Goal: Information Seeking & Learning: Learn about a topic

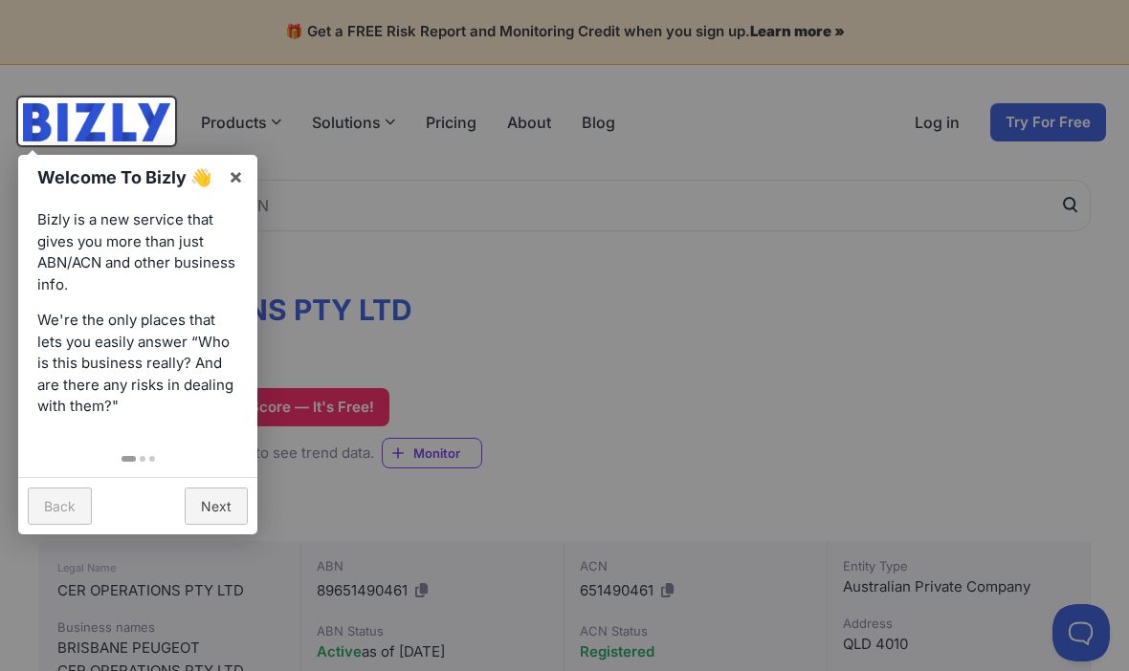
click at [222, 497] on link "Next" at bounding box center [216, 506] width 63 height 37
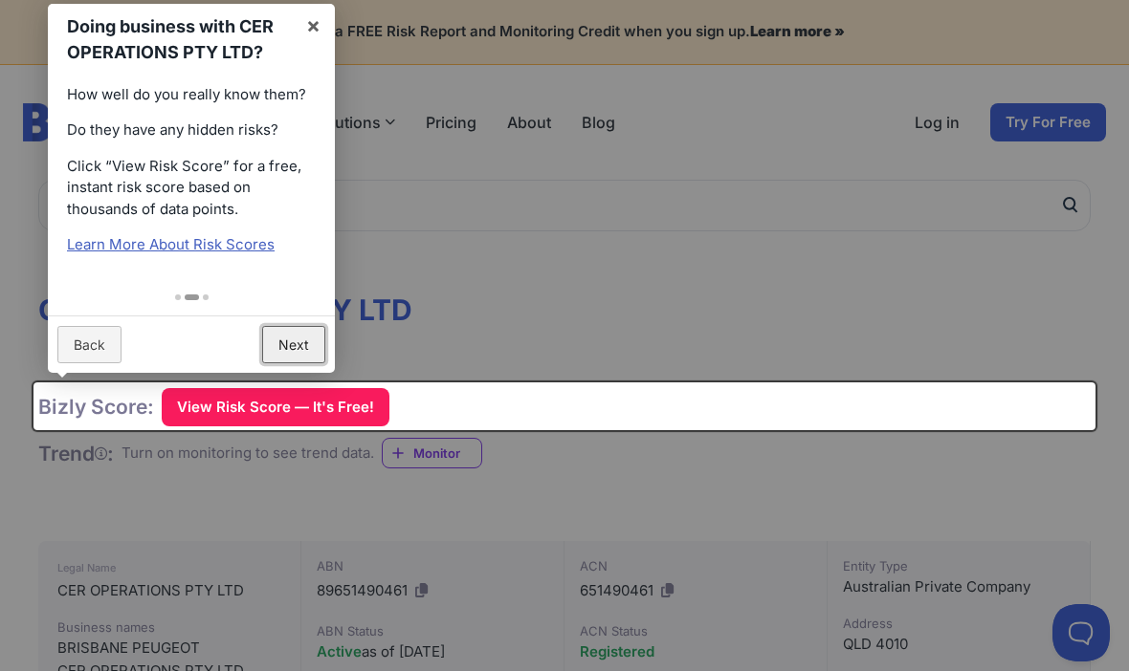
click at [300, 342] on link "Next" at bounding box center [293, 344] width 63 height 37
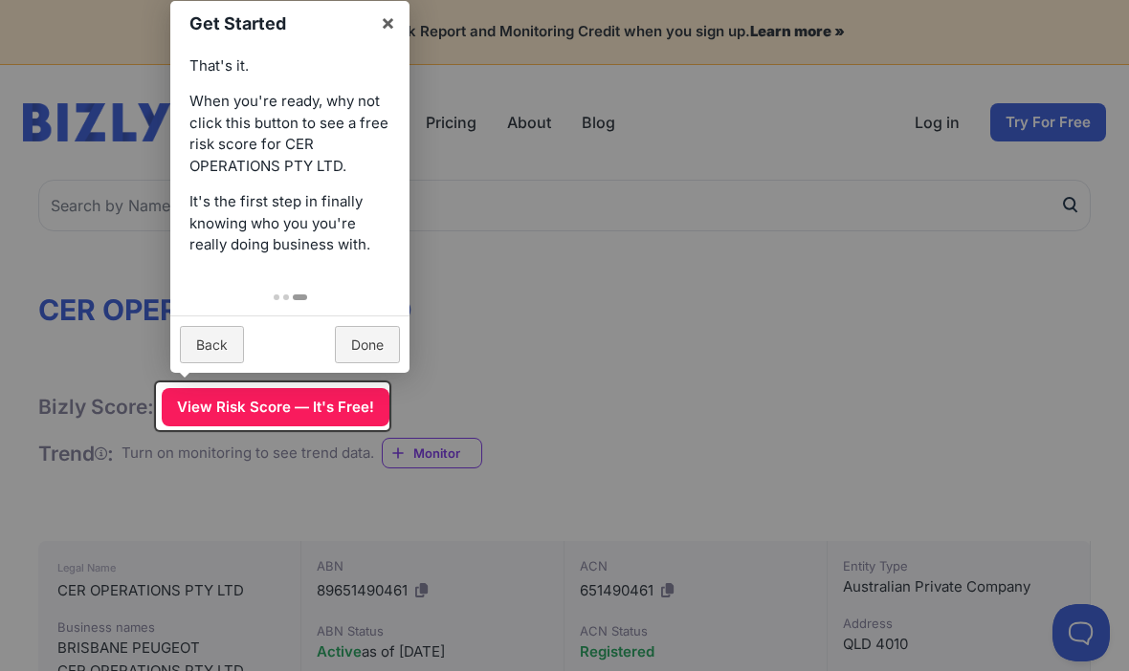
click at [717, 350] on div at bounding box center [564, 335] width 1129 height 671
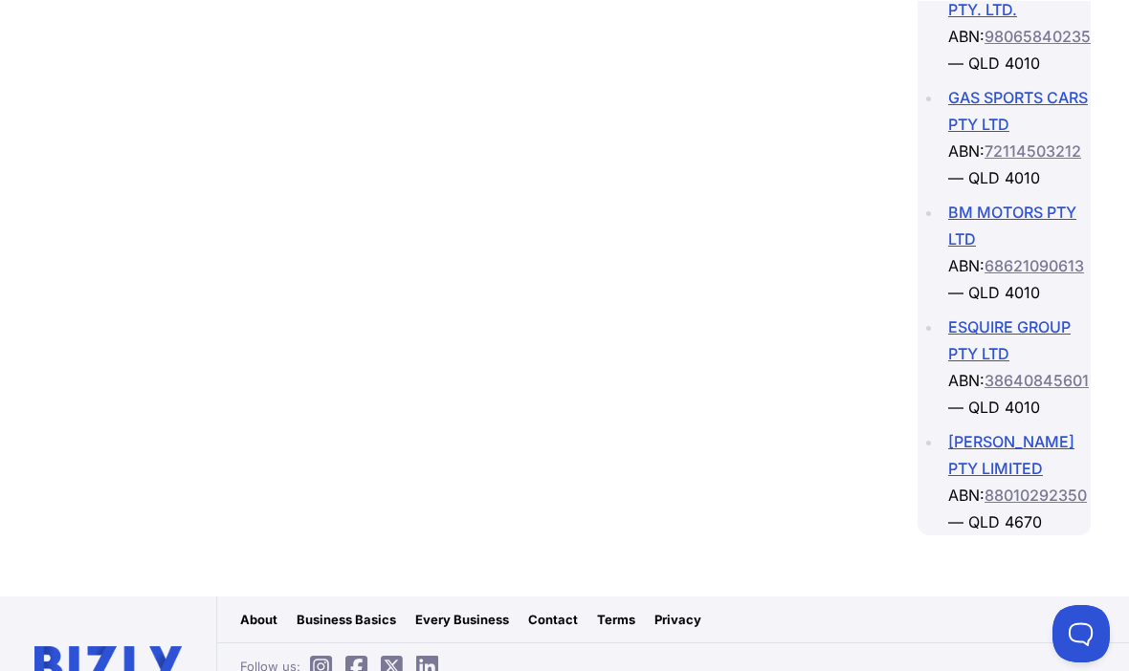
scroll to position [3311, 0]
click at [1024, 478] on link "[PERSON_NAME] PTY LIMITED" at bounding box center [1011, 455] width 126 height 46
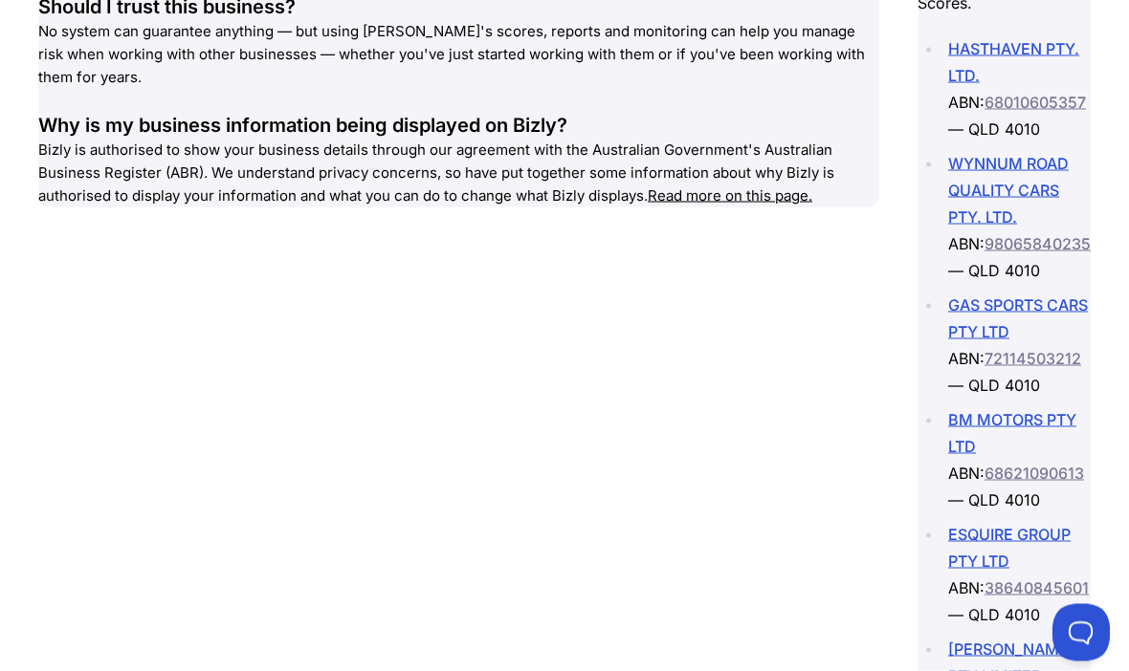
scroll to position [3088, 0]
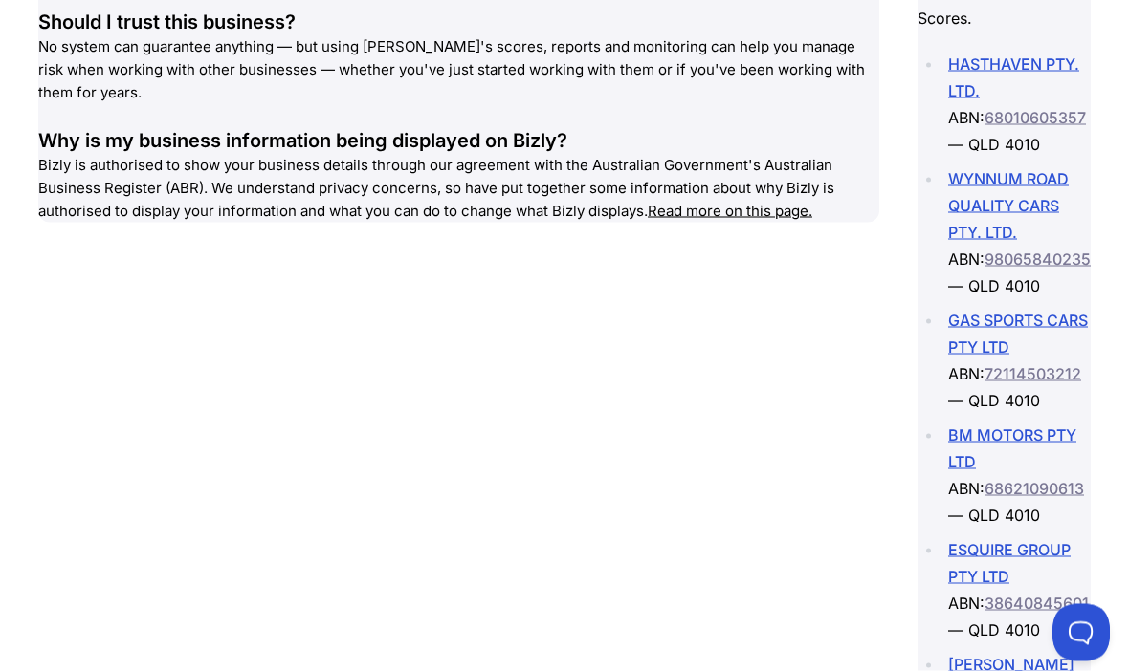
click at [1076, 78] on li "HASTHAVEN PTY. LTD. ABN: 68010605357 — QLD 4010" at bounding box center [1016, 104] width 148 height 107
click at [1039, 60] on link "HASTHAVEN PTY. LTD." at bounding box center [1013, 77] width 131 height 46
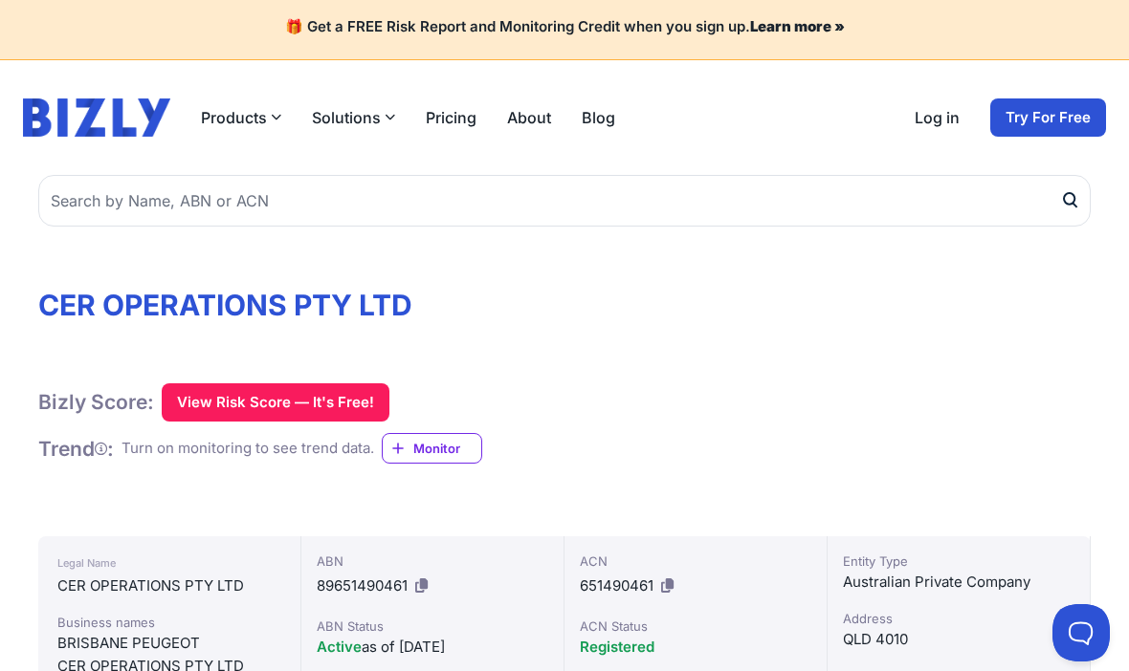
scroll to position [0, 0]
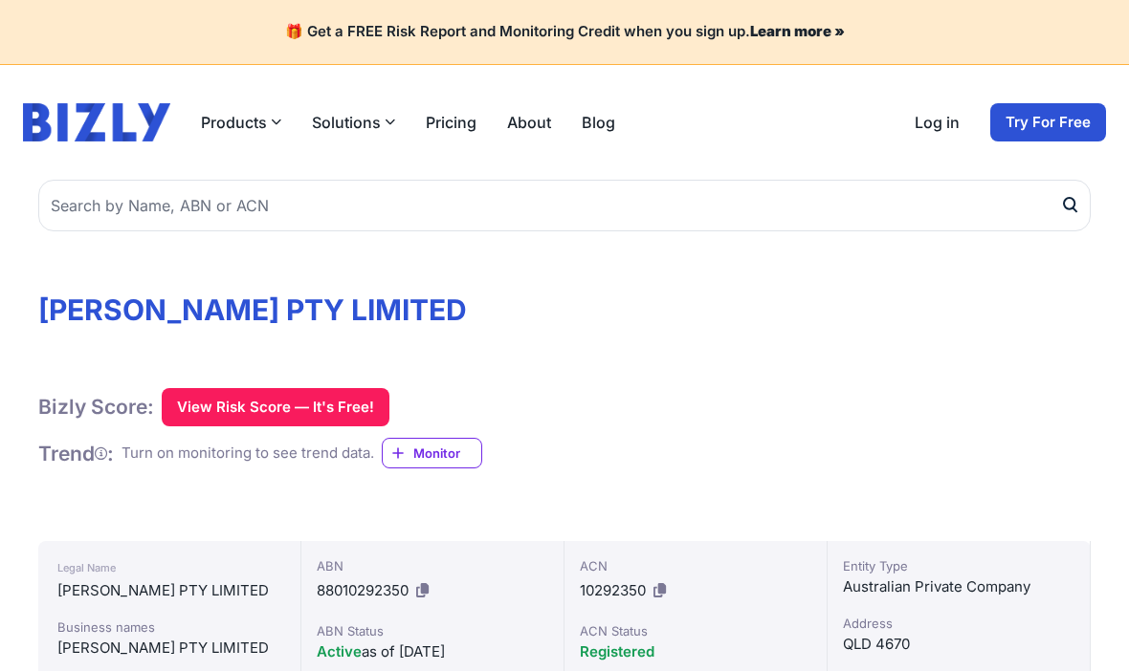
click at [1019, 473] on div "Bizly Score: View Risk Score — It's Free! View Risk Score — It's Free! Trend : …" at bounding box center [564, 434] width 1052 height 93
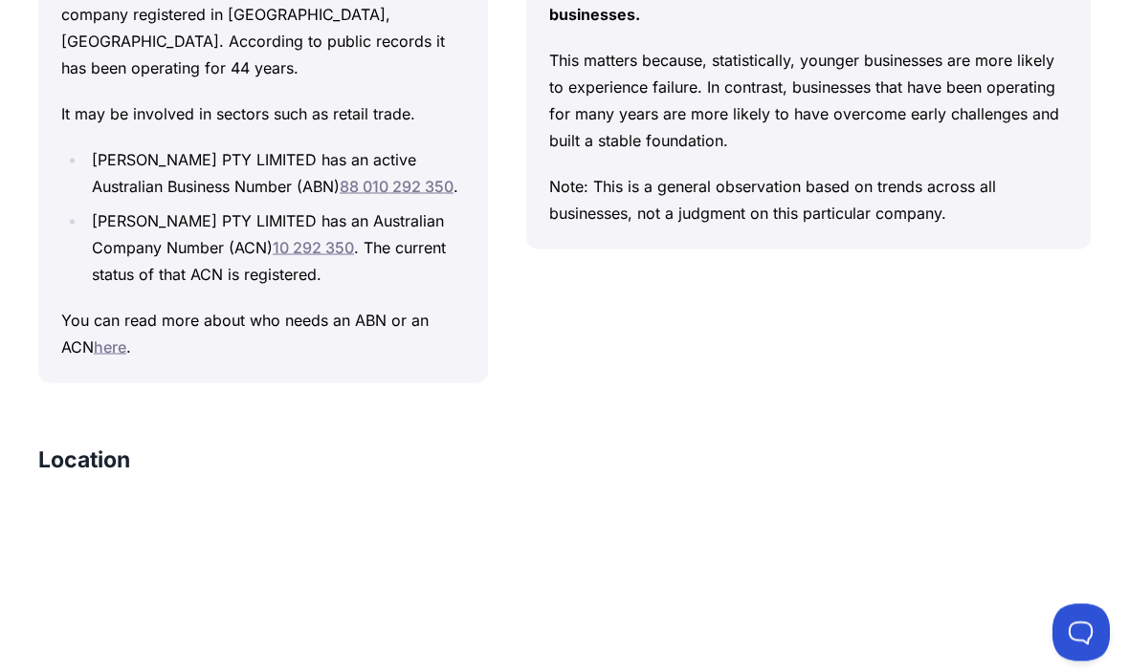
scroll to position [1835, 0]
